Goal: Find specific page/section: Find specific page/section

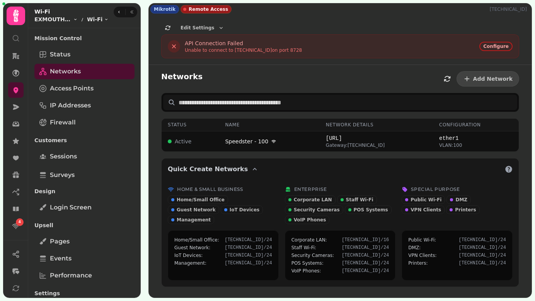
scroll to position [91, 0]
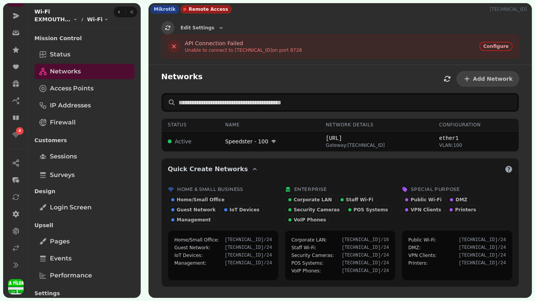
click at [170, 26] on icon "button" at bounding box center [168, 28] width 6 height 6
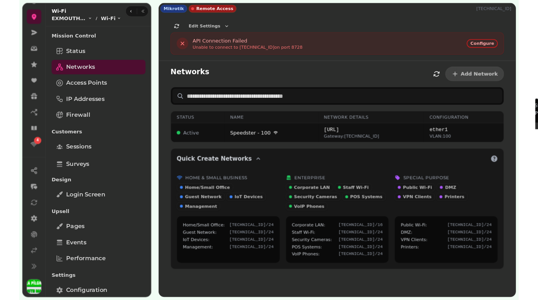
scroll to position [72, 0]
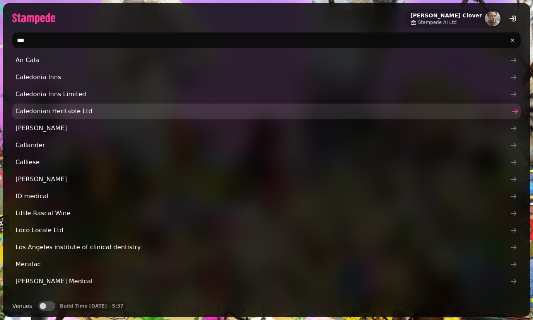
type input "***"
click at [48, 109] on span "Caledonian Heritable Ltd" at bounding box center [262, 111] width 494 height 9
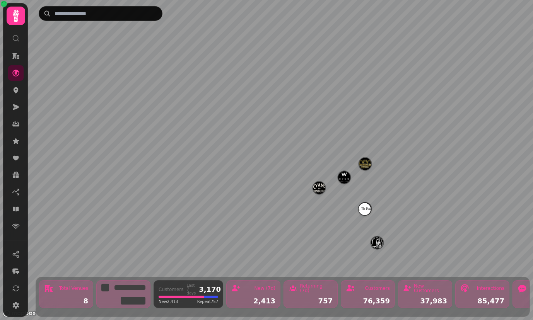
click at [365, 209] on img "The Pear Tree" at bounding box center [365, 209] width 12 height 12
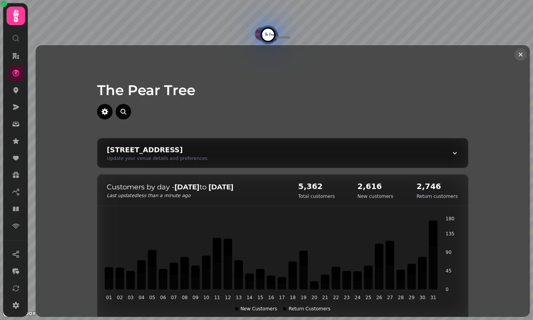
click at [520, 55] on icon "Close drawer" at bounding box center [521, 55] width 4 height 4
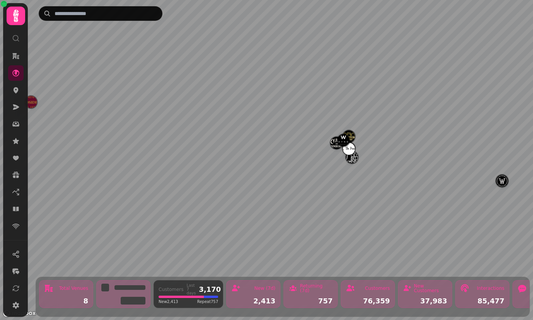
click at [334, 145] on img "Ryan's Bar" at bounding box center [336, 143] width 12 height 12
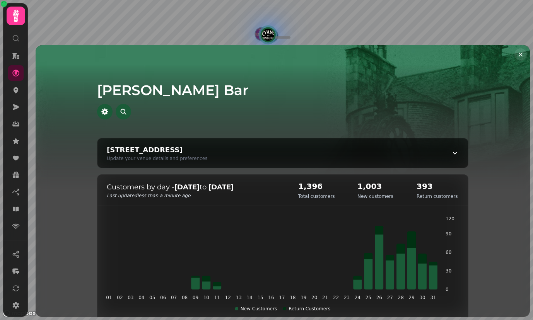
click at [520, 54] on icon "Close drawer" at bounding box center [521, 55] width 8 height 8
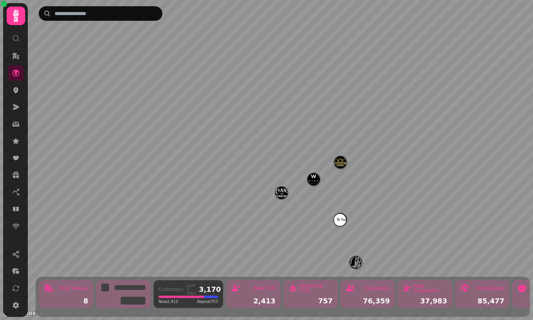
click at [339, 164] on img "Theatre Royal" at bounding box center [340, 162] width 12 height 12
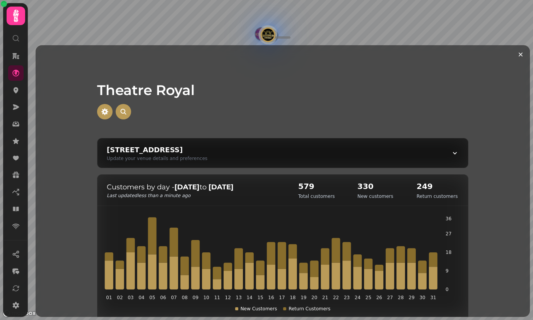
drag, startPoint x: 286, startPoint y: 35, endPoint x: 286, endPoint y: 44, distance: 9.7
click at [286, 44] on div "Theatre Royal 25-27 Greenside Pl, Edinburgh EH1 3AA, UK Update your venue detai…" at bounding box center [283, 160] width 501 height 320
click at [286, 37] on div at bounding box center [282, 37] width 15 height 2
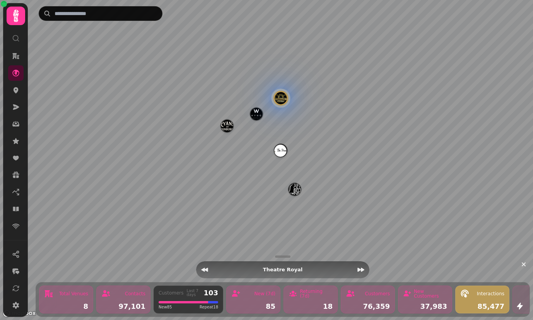
click at [282, 150] on img "The Pear Tree" at bounding box center [280, 151] width 12 height 12
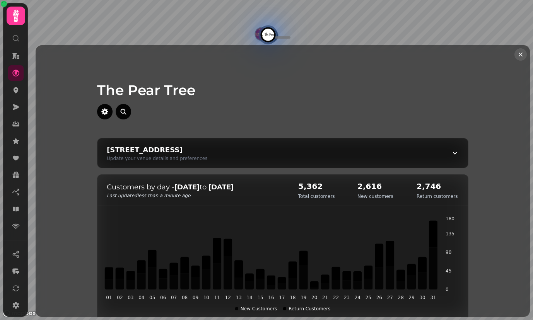
click at [521, 54] on icon "Close drawer" at bounding box center [521, 55] width 4 height 4
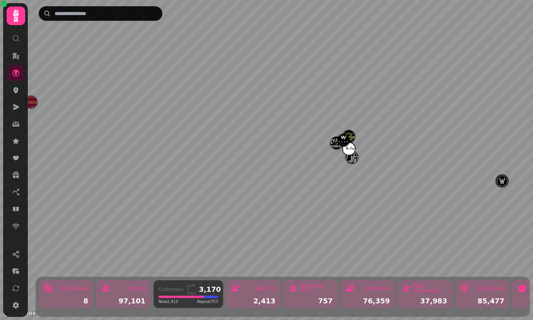
drag, startPoint x: 87, startPoint y: 118, endPoint x: 198, endPoint y: 120, distance: 111.4
click at [198, 120] on div "The Pear Tree" at bounding box center [283, 110] width 396 height 74
drag, startPoint x: 130, startPoint y: 113, endPoint x: 214, endPoint y: 118, distance: 84.1
click at [214, 118] on div "The Pear Tree" at bounding box center [283, 110] width 396 height 74
drag, startPoint x: 248, startPoint y: 104, endPoint x: 308, endPoint y: 130, distance: 65.2
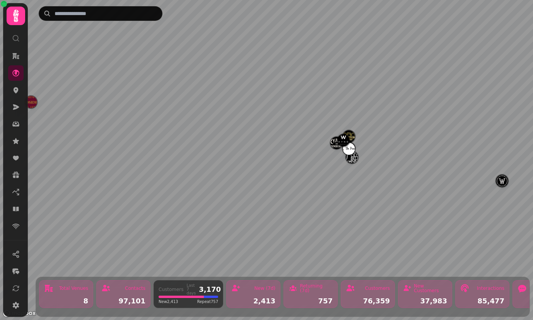
click at [308, 130] on div "The Pear Tree" at bounding box center [283, 110] width 396 height 74
drag, startPoint x: 450, startPoint y: 164, endPoint x: 377, endPoint y: 162, distance: 72.8
click at [377, 162] on div "38 W Nicolson St, Edinburgh EH8 9DD, UK Update your venue details and preferenc…" at bounding box center [283, 162] width 371 height 29
select select "**********"
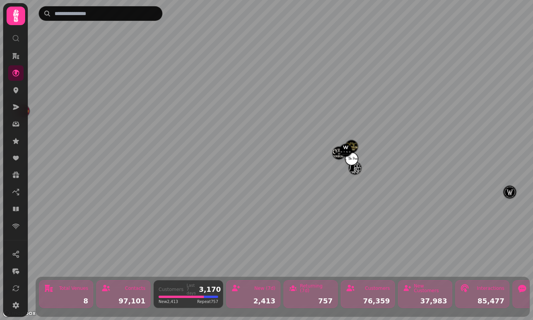
click at [356, 159] on img "The Pear Tree" at bounding box center [352, 159] width 12 height 12
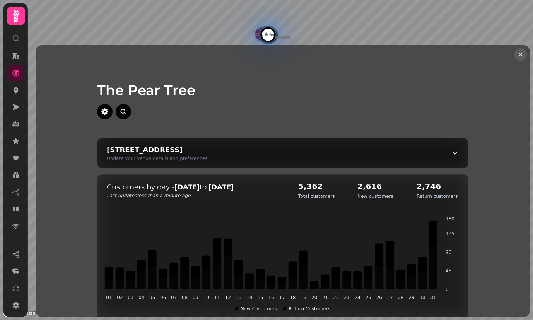
click at [521, 52] on icon "Close drawer" at bounding box center [521, 55] width 8 height 8
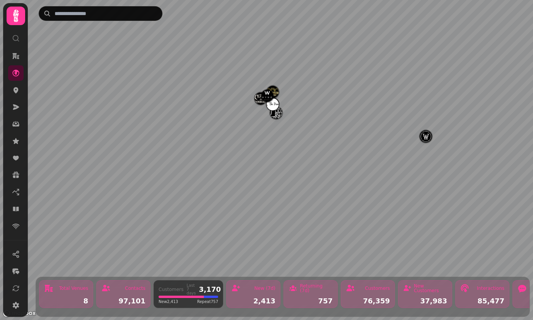
click at [431, 137] on img "The Winton" at bounding box center [426, 136] width 12 height 12
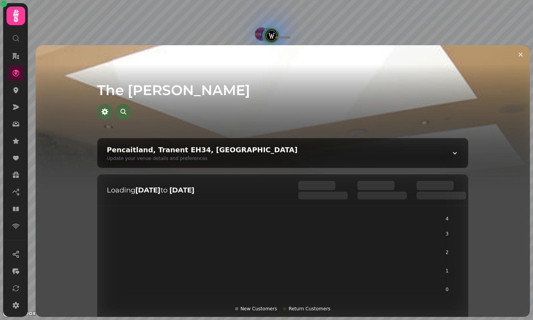
drag, startPoint x: 284, startPoint y: 36, endPoint x: 283, endPoint y: 77, distance: 41.0
click at [283, 77] on div "The Winton Pencaitland, Tranent EH34, UK Update your venue details and preferen…" at bounding box center [283, 160] width 501 height 320
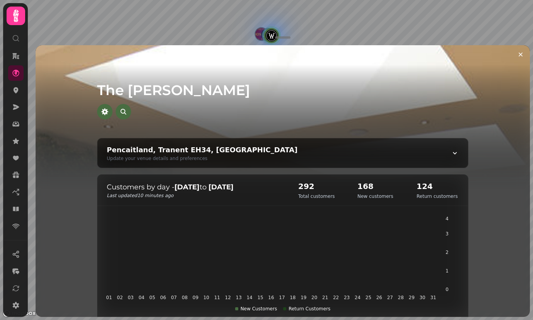
click at [228, 106] on div at bounding box center [282, 111] width 371 height 15
click at [280, 36] on div at bounding box center [282, 37] width 25 height 9
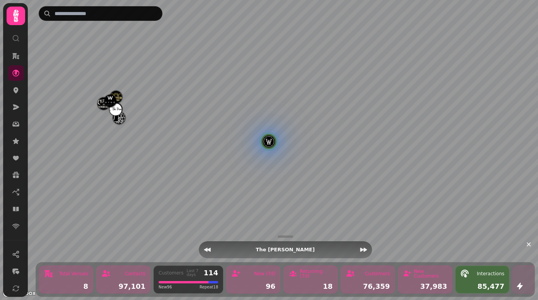
click at [268, 141] on img "The Winton" at bounding box center [269, 141] width 12 height 12
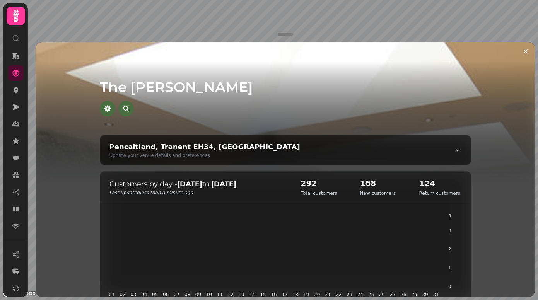
scroll to position [0, 0]
click at [285, 35] on div at bounding box center [285, 34] width 15 height 2
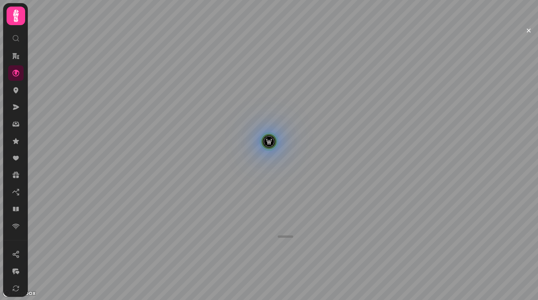
scroll to position [0, 0]
